Goal: Transaction & Acquisition: Purchase product/service

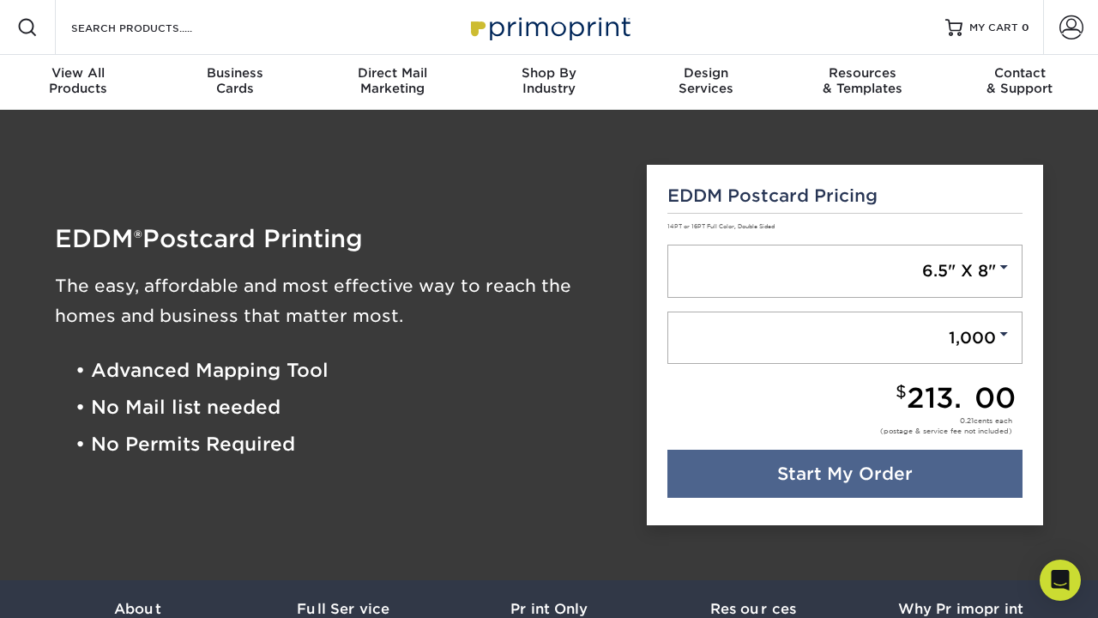
click at [394, 82] on div "Direct Mail Marketing" at bounding box center [392, 80] width 157 height 31
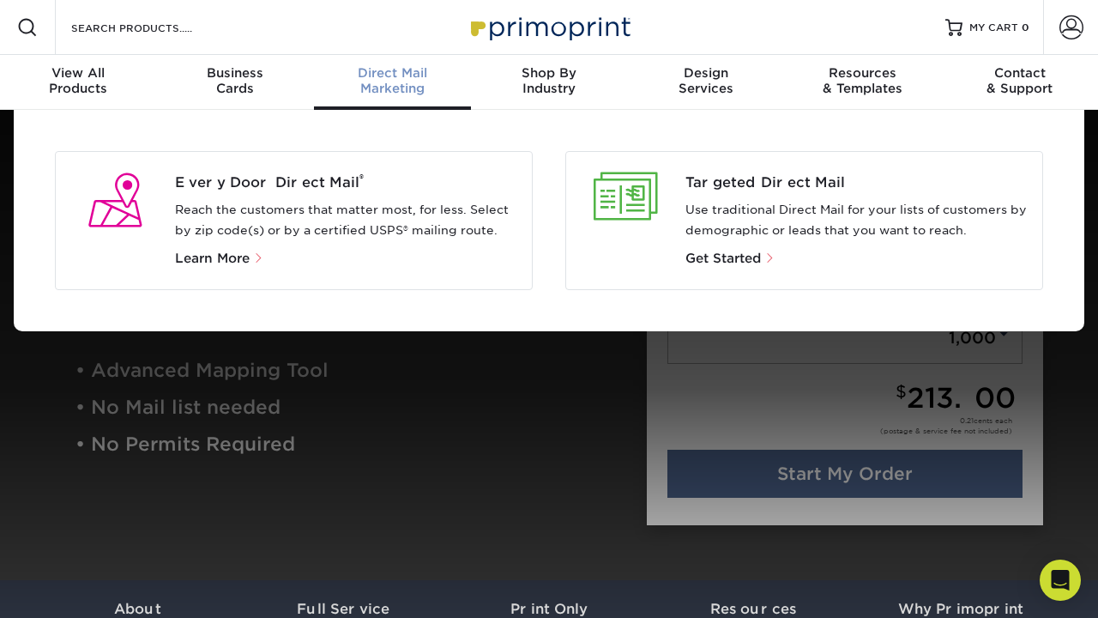
click at [394, 82] on div "Direct Mail Marketing" at bounding box center [392, 80] width 157 height 31
click at [396, 82] on div "Direct Mail Marketing" at bounding box center [392, 80] width 157 height 31
click at [394, 85] on div "Direct Mail Marketing" at bounding box center [392, 80] width 157 height 31
click at [391, 83] on div "Direct Mail Marketing" at bounding box center [392, 80] width 157 height 31
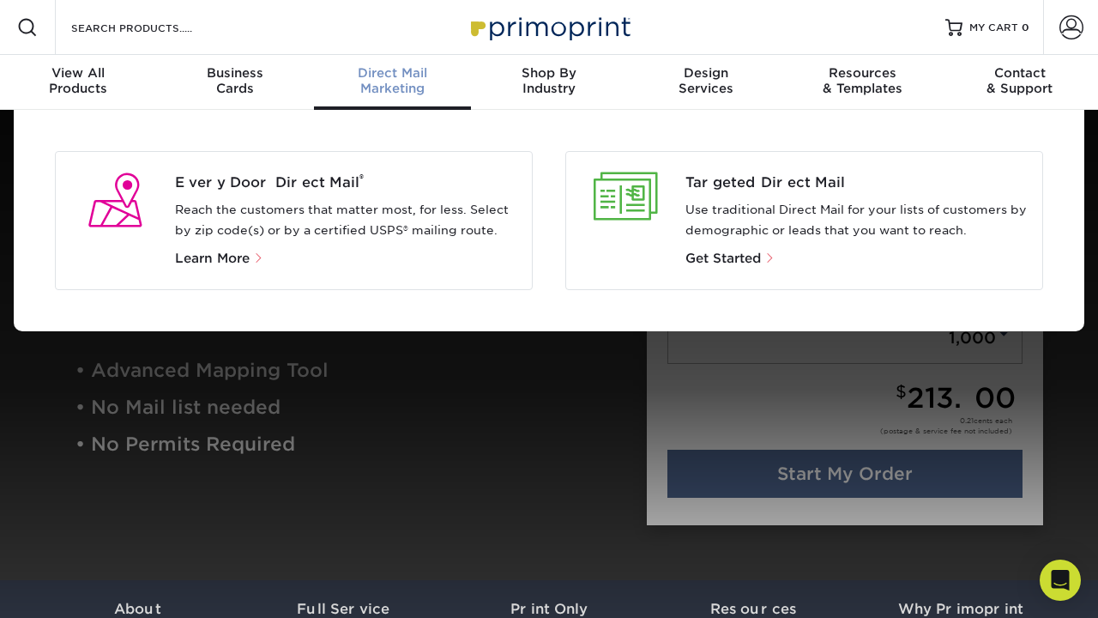
click at [394, 84] on div "Direct Mail Marketing" at bounding box center [392, 80] width 157 height 31
click at [722, 260] on span "Get Started" at bounding box center [722, 258] width 75 height 15
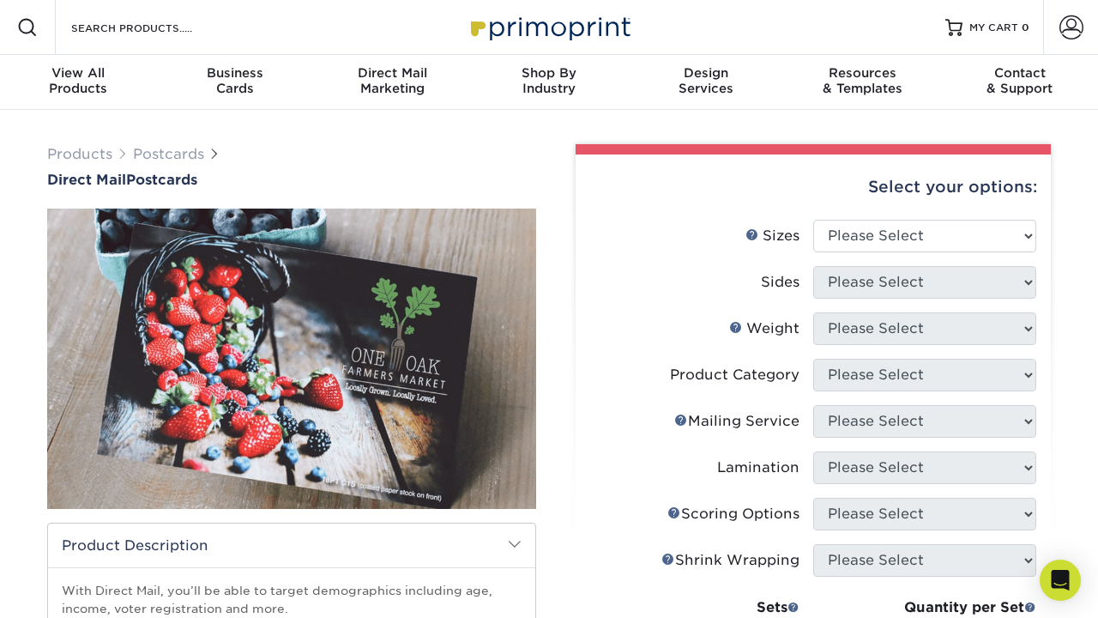
click at [19, 188] on div "Products Postcards Direct Mail Postcards $" at bounding box center [549, 567] width 1098 height 914
click at [394, 87] on div "Direct Mail Marketing" at bounding box center [392, 80] width 157 height 31
